Goal: Task Accomplishment & Management: Complete application form

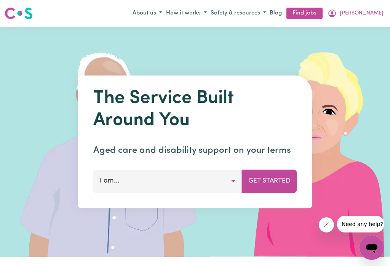
click at [337, 13] on icon "My Account" at bounding box center [332, 13] width 9 height 9
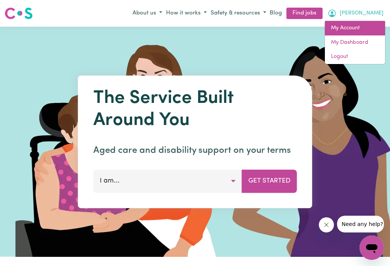
click at [348, 27] on link "My Account" at bounding box center [355, 28] width 60 height 14
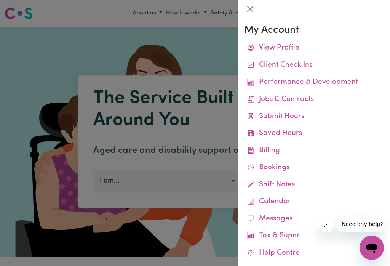
click at [296, 112] on link "Submit Hours" at bounding box center [314, 116] width 140 height 17
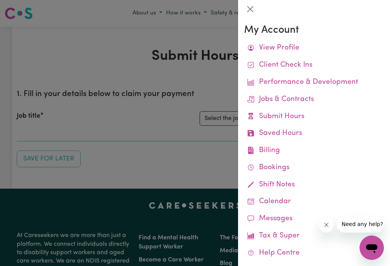
click at [253, 10] on button "Close" at bounding box center [250, 9] width 12 height 12
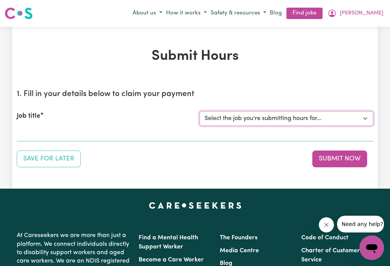
click at [362, 112] on select "Select the job you're submitting hours for... [[PERSON_NAME]] Careworker for [D…" at bounding box center [287, 118] width 174 height 14
select select "12760"
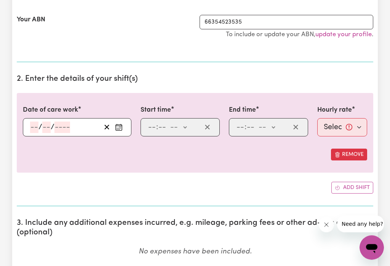
click at [123, 126] on button "Enter the date of care work" at bounding box center [119, 127] width 12 height 11
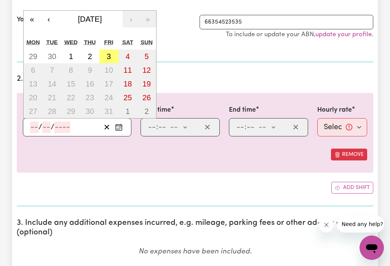
click at [108, 55] on abbr "3" at bounding box center [109, 56] width 4 height 8
type input "[DATE]"
type input "3"
type input "10"
type input "2025"
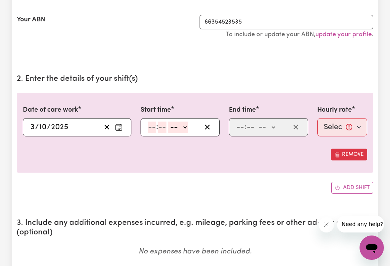
click at [188, 129] on select "-- am pm" at bounding box center [178, 126] width 20 height 11
select select "am"
click at [152, 125] on input "number" at bounding box center [152, 126] width 8 height 11
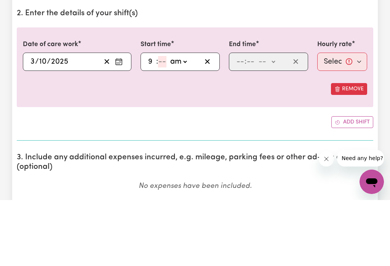
type input "9"
type input "2"
type input "09:20"
type input "20"
click at [276, 122] on select "-- am pm" at bounding box center [267, 127] width 20 height 11
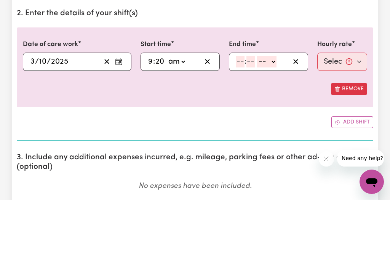
scroll to position [225, 0]
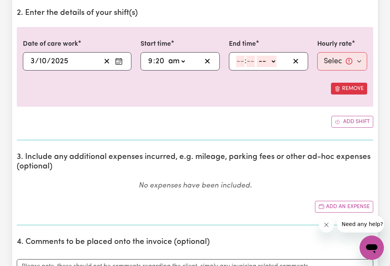
select select "am"
click at [238, 57] on input "number" at bounding box center [240, 61] width 8 height 11
type input "10"
type input "10:02"
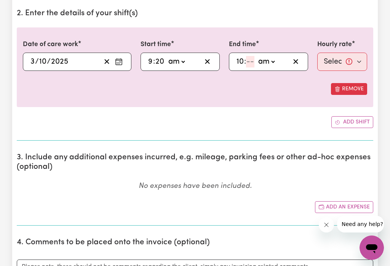
type input "2"
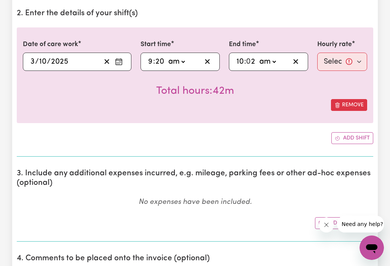
type input "10:20"
type input "20"
click at [347, 64] on select "Select rate... $74.28 (Weekday) $148.56 (Public Holiday)" at bounding box center [342, 62] width 50 height 18
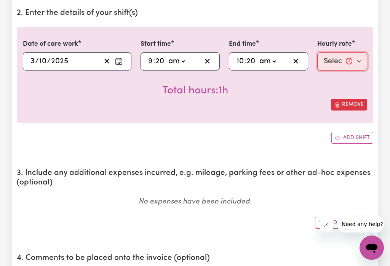
select select "74.28-Weekday"
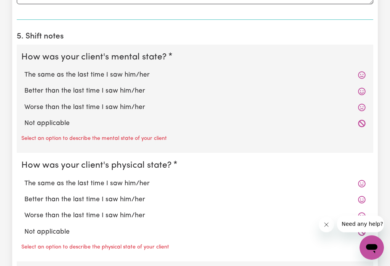
scroll to position [553, 0]
click at [127, 75] on label "The same as the last time I saw him/her" at bounding box center [194, 75] width 341 height 10
click at [24, 70] on input "The same as the last time I saw him/her" at bounding box center [24, 70] width 0 height 0
radio input "true"
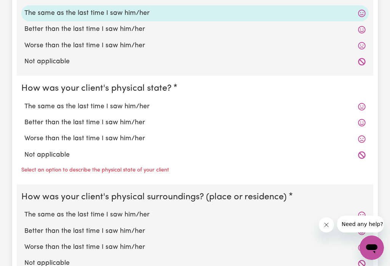
scroll to position [615, 0]
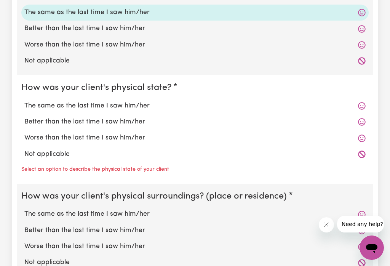
click at [131, 105] on label "The same as the last time I saw him/her" at bounding box center [194, 106] width 341 height 10
click at [24, 101] on input "The same as the last time I saw him/her" at bounding box center [24, 101] width 0 height 0
radio input "true"
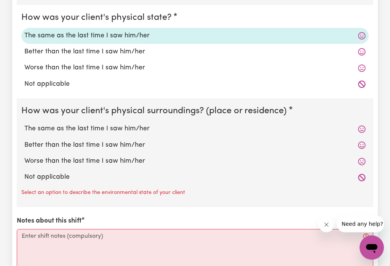
scroll to position [686, 0]
click at [137, 132] on label "The same as the last time I saw him/her" at bounding box center [194, 129] width 341 height 10
click at [24, 124] on input "The same as the last time I saw him/her" at bounding box center [24, 123] width 0 height 0
radio input "true"
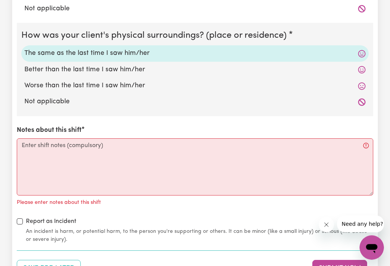
scroll to position [761, 0]
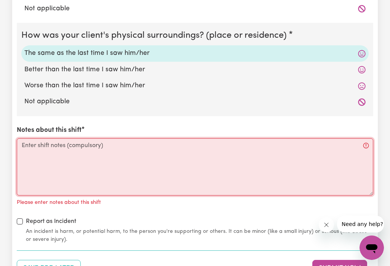
click at [57, 146] on textarea "Notes about this shift" at bounding box center [195, 166] width 356 height 57
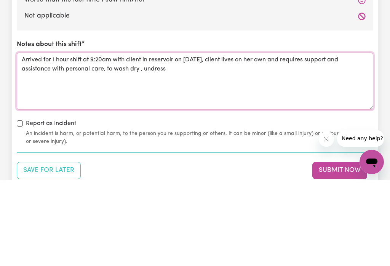
click at [138, 138] on textarea "Arrived for 1 hour shift at 9:20am with client in reservoir on [DATE], client l…" at bounding box center [195, 166] width 356 height 57
click at [192, 138] on textarea "Arrived for 1 hour shift at 9:20am with client in reservoir on [DATE], client l…" at bounding box center [195, 166] width 356 height 57
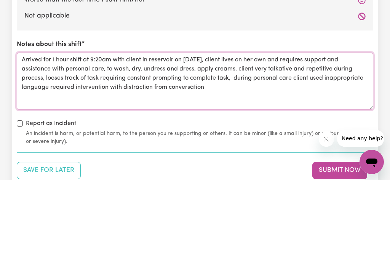
click at [46, 138] on textarea "Arrived for 1 hour shift at 9:20am with client in reservoir on [DATE], client l…" at bounding box center [195, 166] width 356 height 57
click at [24, 138] on textarea "Arrived for 1 hour shift at 9:20am with client in reservoir on [DATE], client l…" at bounding box center [195, 166] width 356 height 57
click at [45, 138] on textarea "Arrived for 1 hour shift at 9:20am with client in reservoir on [DATE], client l…" at bounding box center [195, 166] width 356 height 57
click at [320, 138] on textarea "Arrived for 1 hour shift at 9:20am with client in reservoir on [DATE], client l…" at bounding box center [195, 166] width 356 height 57
click at [368, 138] on textarea "Arrived for 1 hour shift at 9:20am with client in reservoir on [DATE], client l…" at bounding box center [195, 166] width 356 height 57
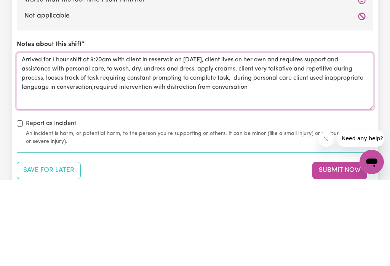
click at [254, 138] on textarea "Arrived for 1 hour shift at 9:20am with client in reservoir on [DATE], client l…" at bounding box center [195, 166] width 356 height 57
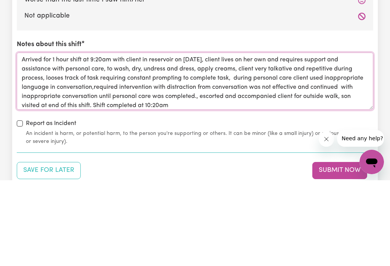
click at [193, 138] on textarea "Arrived for 1 hour shift at 9:20am with client in reservoir on [DATE], client l…" at bounding box center [195, 166] width 356 height 57
click at [163, 138] on textarea "Arrived for 1 hour shift at 9:20am with client in reservoir on [DATE], client l…" at bounding box center [195, 166] width 356 height 57
type textarea "Arrived for 1 hour shift at 9:20am with client in reservoir on [DATE], client l…"
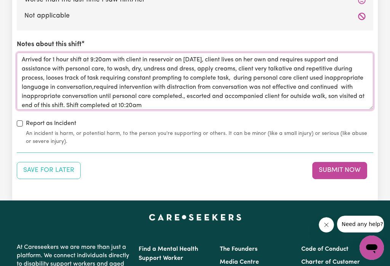
click at [144, 109] on textarea "Arrived for 1 hour shift at 9:20am with client in reservoir on [DATE], client l…" at bounding box center [195, 81] width 356 height 57
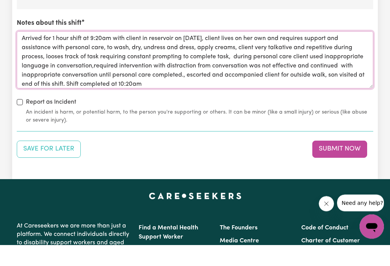
click at [327, 60] on textarea "Arrived for 1 hour shift at 9:20am with client in reservoir on [DATE], client l…" at bounding box center [195, 81] width 356 height 57
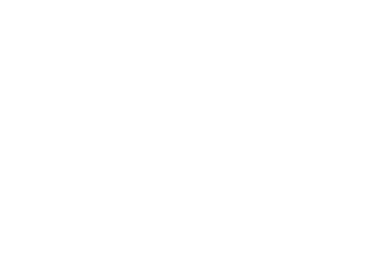
scroll to position [907, 0]
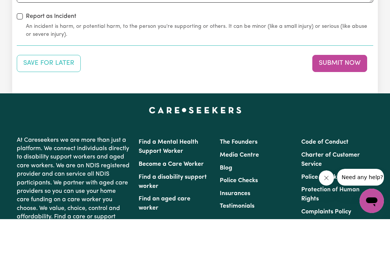
click at [330, 102] on button "Submit Now" at bounding box center [339, 110] width 55 height 17
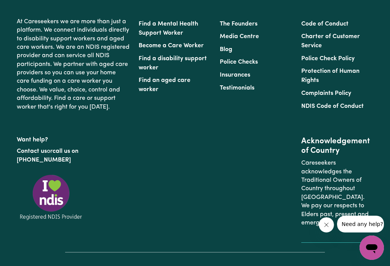
scroll to position [0, 0]
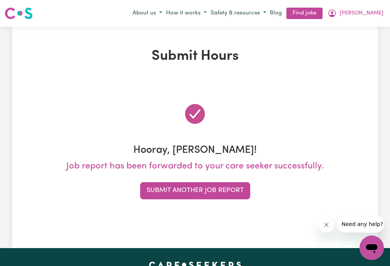
click at [180, 187] on button "Submit Another Job Report" at bounding box center [195, 190] width 110 height 17
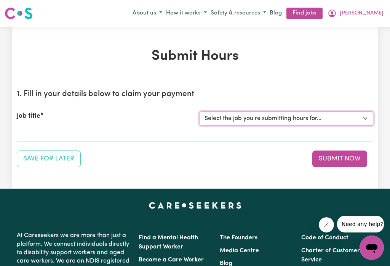
click at [365, 115] on select "Select the job you're submitting hours for... [[PERSON_NAME]] Careworker for [D…" at bounding box center [287, 118] width 174 height 14
select select "12584"
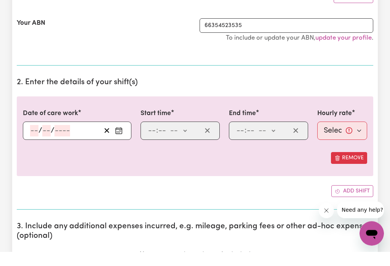
scroll to position [155, 0]
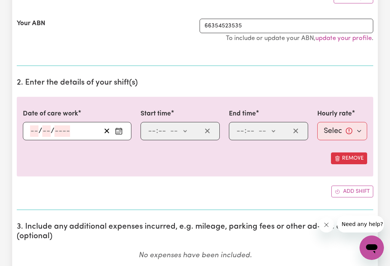
click at [118, 135] on button "Enter the date of care work" at bounding box center [119, 130] width 12 height 11
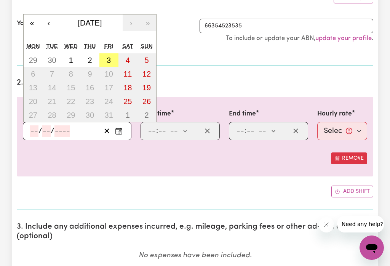
click at [107, 63] on abbr "3" at bounding box center [109, 60] width 4 height 8
type input "[DATE]"
type input "3"
type input "10"
type input "2025"
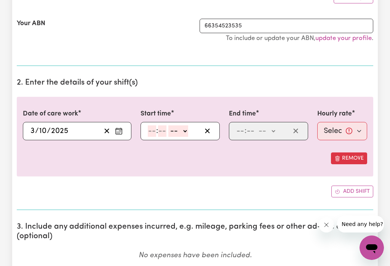
click at [186, 134] on select "-- am pm" at bounding box center [178, 130] width 20 height 11
select select "am"
click at [151, 125] on input "number" at bounding box center [152, 130] width 8 height 11
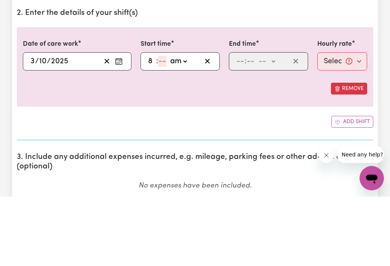
type input "8"
type input "0"
type input "08:00"
type input "0"
click at [275, 125] on select "-- am pm" at bounding box center [267, 130] width 20 height 11
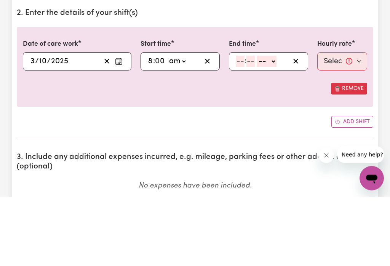
scroll to position [225, 0]
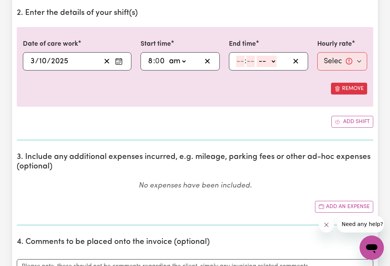
select select "am"
click at [240, 62] on input "number" at bounding box center [240, 61] width 8 height 11
type input "9"
type input "0"
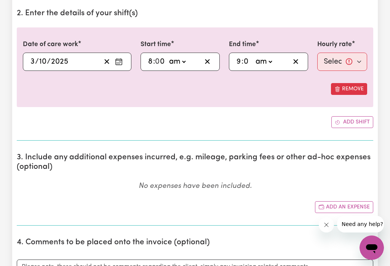
type input "09:00"
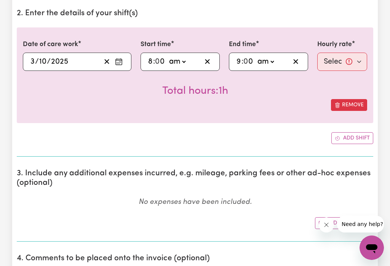
type input "0"
click at [346, 64] on select "Select rate... $52.87 (Weekday) $74.28 ([DATE]) $85.00 (Public Holiday) $105.00…" at bounding box center [342, 62] width 50 height 18
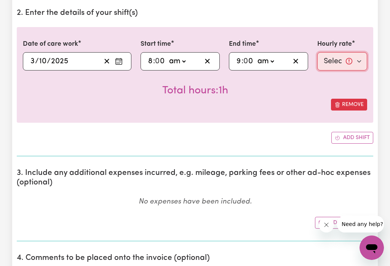
select select "52.87-Weekday"
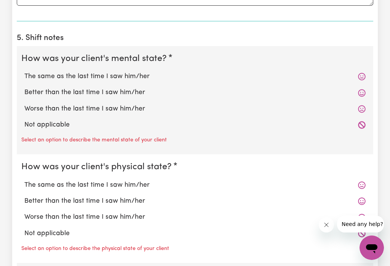
scroll to position [552, 0]
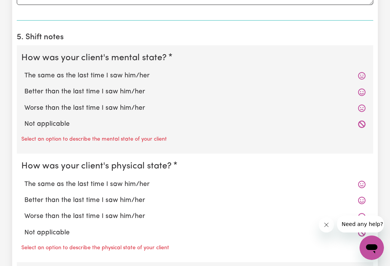
click at [127, 110] on label "Worse than the last time I saw him/her" at bounding box center [194, 108] width 341 height 10
click at [24, 103] on input "Worse than the last time I saw him/her" at bounding box center [24, 103] width 0 height 0
radio input "true"
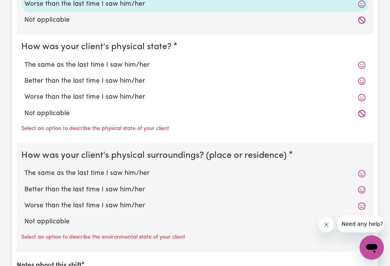
scroll to position [656, 0]
click at [141, 69] on label "The same as the last time I saw him/her" at bounding box center [194, 65] width 341 height 10
click at [24, 60] on input "The same as the last time I saw him/her" at bounding box center [24, 60] width 0 height 0
radio input "true"
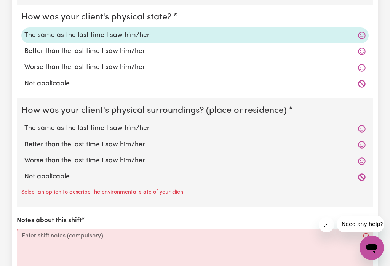
scroll to position [686, 0]
click at [114, 163] on label "Worse than the last time I saw him/her" at bounding box center [194, 161] width 341 height 10
click at [24, 156] on input "Worse than the last time I saw him/her" at bounding box center [24, 155] width 0 height 0
radio input "true"
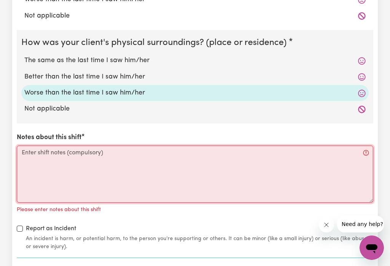
click at [49, 157] on textarea "Notes about this shift" at bounding box center [195, 173] width 356 height 57
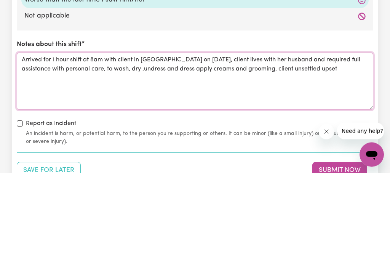
click at [315, 146] on textarea "Arrived for 1 hour shift at 8am with client in [GEOGRAPHIC_DATA] on [DATE], cli…" at bounding box center [195, 174] width 356 height 57
click at [350, 146] on textarea "Arrived for 1 hour shift at 8am with client in [GEOGRAPHIC_DATA] on [DATE], cli…" at bounding box center [195, 174] width 356 height 57
click at [217, 146] on textarea "Arrived for 1 hour shift at 8am with client in [GEOGRAPHIC_DATA] on [DATE], cli…" at bounding box center [195, 174] width 356 height 57
click at [35, 146] on textarea "Arrived for 1 hour shift at 8am with client in [GEOGRAPHIC_DATA] on [DATE], cli…" at bounding box center [195, 174] width 356 height 57
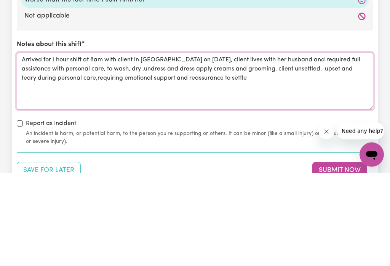
click at [254, 146] on textarea "Arrived for 1 hour shift at 8am with client in [GEOGRAPHIC_DATA] on [DATE], cli…" at bounding box center [195, 174] width 356 height 57
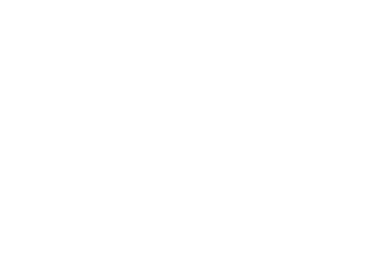
scroll to position [245, 0]
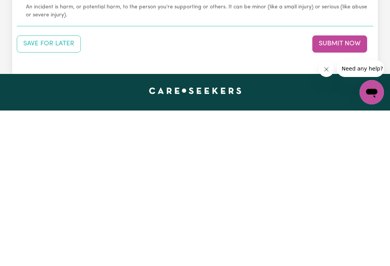
type textarea "Arrived for 1 hour shift at 8am with client in [GEOGRAPHIC_DATA] on [DATE], cli…"
click at [331, 191] on button "Submit Now" at bounding box center [339, 199] width 55 height 17
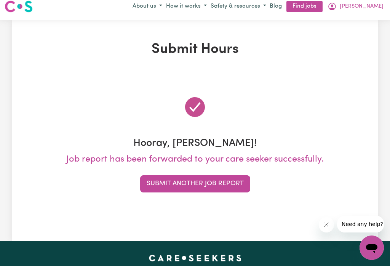
scroll to position [0, 0]
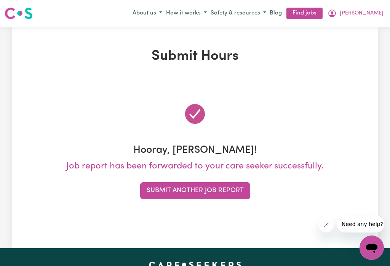
click at [182, 198] on button "Submit Another Job Report" at bounding box center [195, 190] width 110 height 17
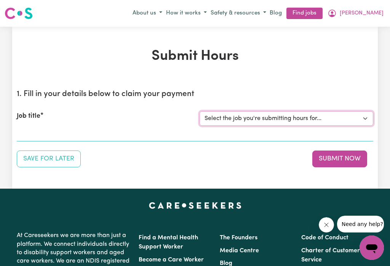
click at [361, 117] on select "Select the job you're submitting hours for... [[PERSON_NAME]] Careworker for [D…" at bounding box center [287, 118] width 174 height 14
select select "9780"
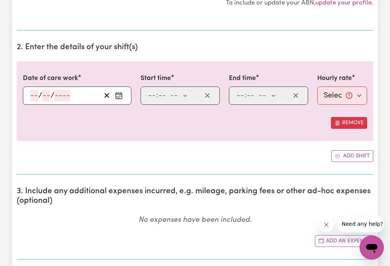
scroll to position [190, 0]
click at [120, 99] on button "Enter the date of care work" at bounding box center [119, 95] width 12 height 11
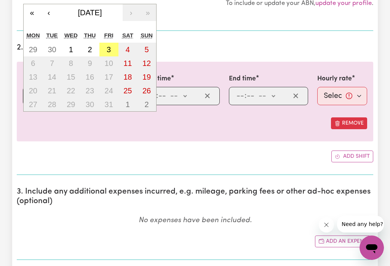
click at [108, 49] on abbr "3" at bounding box center [109, 49] width 4 height 8
type input "[DATE]"
type input "3"
type input "10"
type input "2025"
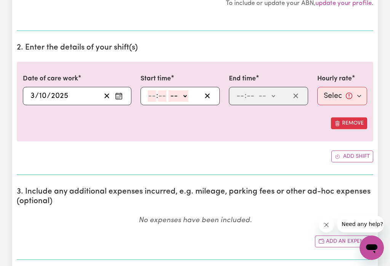
click at [188, 97] on select "-- am pm" at bounding box center [178, 95] width 20 height 11
select select "am"
click at [153, 90] on input "number" at bounding box center [152, 95] width 8 height 11
type input "11"
type input "11:03"
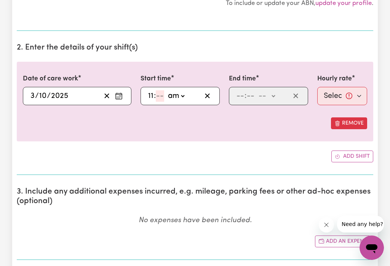
type input "3"
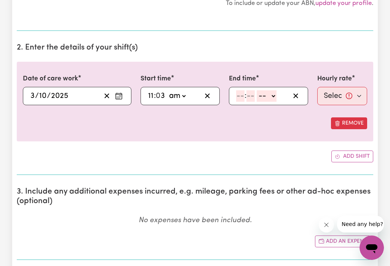
type input "11:30"
type input "30"
click at [276, 97] on select "-- am pm" at bounding box center [267, 95] width 20 height 11
select select "pm"
click at [240, 90] on input "number" at bounding box center [240, 95] width 8 height 11
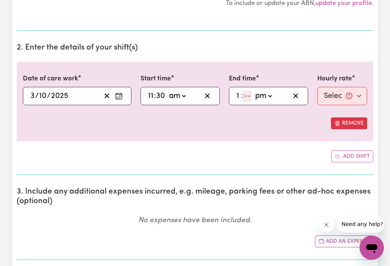
type input "1"
click at [249, 95] on input "number" at bounding box center [247, 95] width 8 height 11
type input "3"
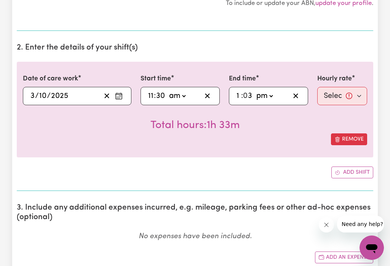
type input "13:30"
type input "30"
click at [349, 91] on select "Select rate... $52.87 (Weekday) $67.63 ([DATE]) $67.63 ([DATE]) $105.75 (Public…" at bounding box center [342, 96] width 50 height 18
select select "52.87-Weekday"
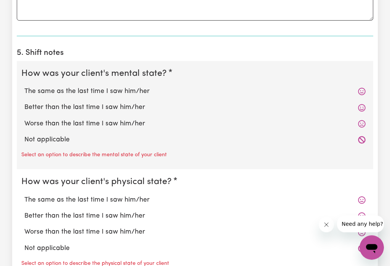
scroll to position [536, 0]
click at [118, 125] on label "Worse than the last time I saw him/her" at bounding box center [194, 124] width 341 height 10
click at [24, 119] on input "Worse than the last time I saw him/her" at bounding box center [24, 119] width 0 height 0
radio input "true"
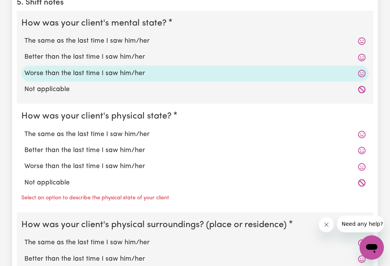
scroll to position [588, 0]
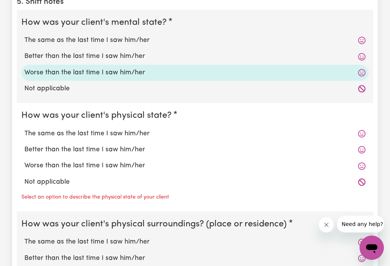
click at [135, 129] on label "The same as the last time I saw him/her" at bounding box center [194, 134] width 341 height 10
click at [24, 128] on input "The same as the last time I saw him/her" at bounding box center [24, 128] width 0 height 0
radio input "true"
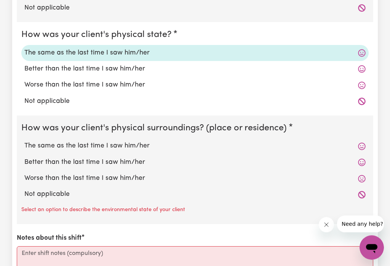
scroll to position [666, 0]
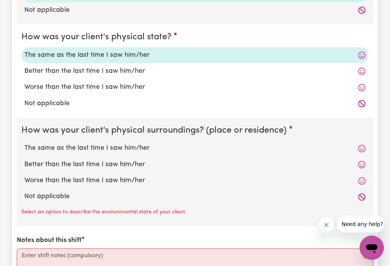
click at [121, 182] on label "Worse than the last time I saw him/her" at bounding box center [194, 181] width 341 height 10
click at [24, 176] on input "Worse than the last time I saw him/her" at bounding box center [24, 175] width 0 height 0
radio input "true"
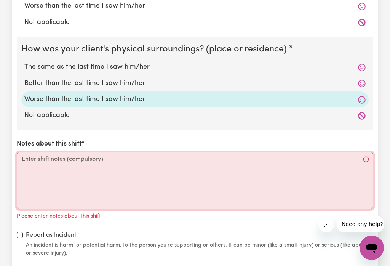
click at [56, 159] on textarea "Notes about this shift" at bounding box center [195, 180] width 356 height 57
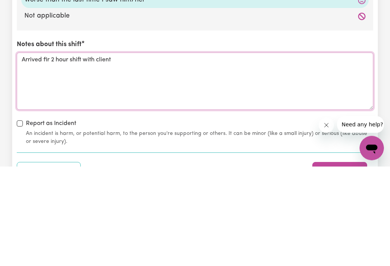
click at [51, 152] on textarea "Arrived fir 2 hour shift with client" at bounding box center [195, 180] width 356 height 57
click at [127, 152] on textarea "Arrived for2 hour shift with client" at bounding box center [195, 180] width 356 height 57
click at [84, 152] on textarea "Arrived for2 hour shift with client at" at bounding box center [195, 180] width 356 height 57
click at [170, 152] on textarea "Arrived for2 hour shift at 11:30am with client at" at bounding box center [195, 180] width 356 height 57
click at [188, 152] on textarea "Arrived for2 hour shift at 11:30am with client in [GEOGRAPHIC_DATA] [DATE]" at bounding box center [195, 180] width 356 height 57
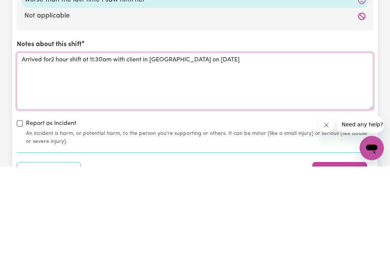
click at [244, 152] on textarea "Arrived for2 hour shift at 11:30am with client in [GEOGRAPHIC_DATA] on [DATE]" at bounding box center [195, 180] width 356 height 57
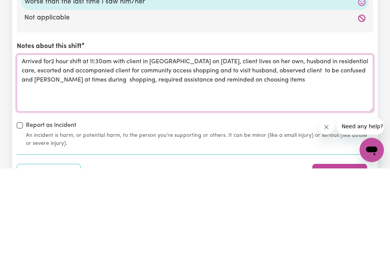
click at [229, 152] on textarea "Arrived for2 hour shift at 11:30am with client in [GEOGRAPHIC_DATA] on [DATE], …" at bounding box center [195, 180] width 356 height 57
click at [245, 152] on textarea "Arrived for2 hour shift at 11:30am with client in [GEOGRAPHIC_DATA] on [DATE], …" at bounding box center [195, 180] width 356 height 57
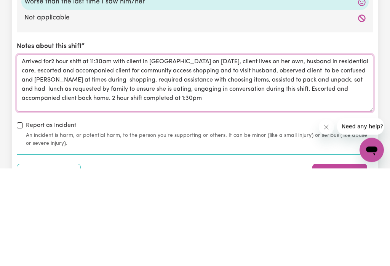
click at [148, 152] on textarea "Arrived for2 hour shift at 11:30am with client in [GEOGRAPHIC_DATA] on [DATE], …" at bounding box center [195, 180] width 356 height 57
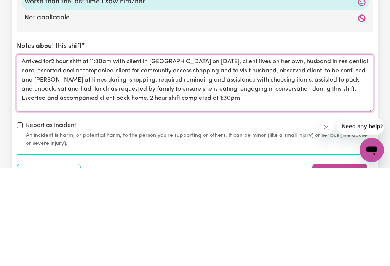
click at [210, 152] on textarea "Arrived for2 hour shift at 11:30am with client in [GEOGRAPHIC_DATA] on [DATE], …" at bounding box center [195, 180] width 356 height 57
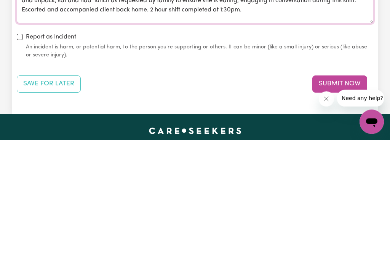
scroll to position [821, 0]
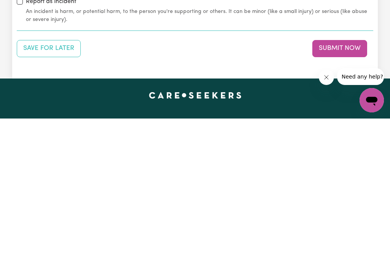
type textarea "Arrived for2 hour shift at 11:30am with client in [GEOGRAPHIC_DATA] on [DATE], …"
click at [324, 187] on button "Submit Now" at bounding box center [339, 195] width 55 height 17
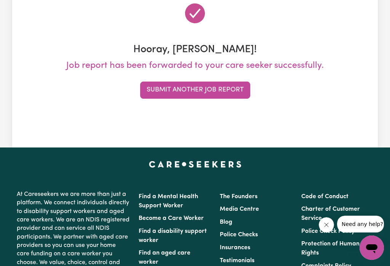
scroll to position [0, 0]
